Goal: Task Accomplishment & Management: Manage account settings

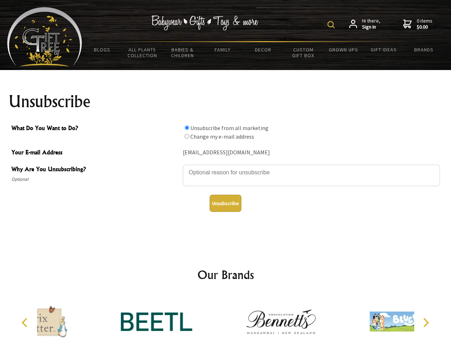
click at [332, 25] on img at bounding box center [331, 24] width 7 height 7
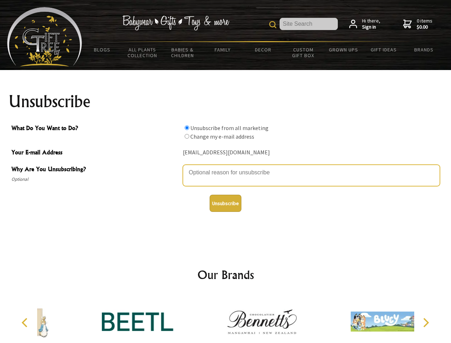
click at [226, 167] on textarea "Why Are You Unsubscribing?" at bounding box center [311, 175] width 257 height 21
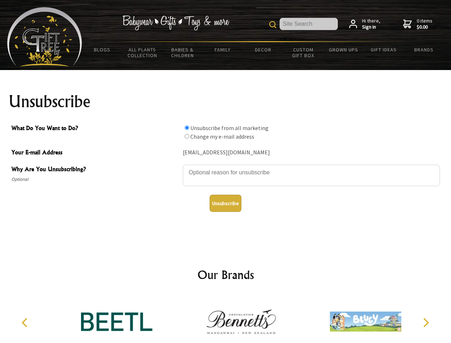
click at [187, 128] on input "What Do You Want to Do?" at bounding box center [187, 127] width 5 height 5
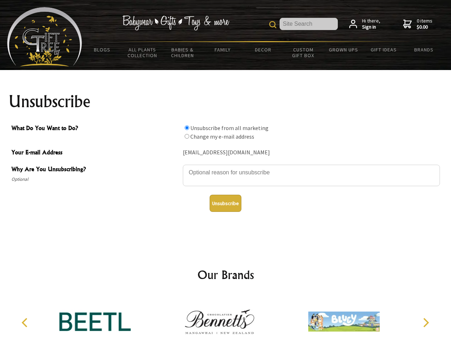
click at [187, 136] on input "What Do You Want to Do?" at bounding box center [187, 136] width 5 height 5
radio input "true"
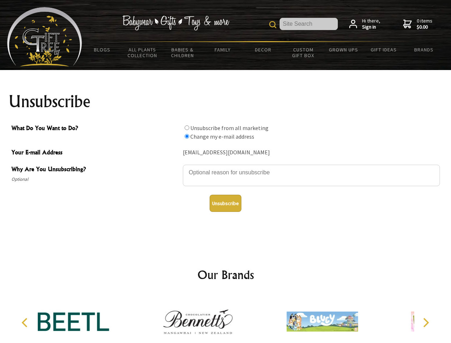
click at [226, 203] on button "Unsubscribe" at bounding box center [226, 203] width 32 height 17
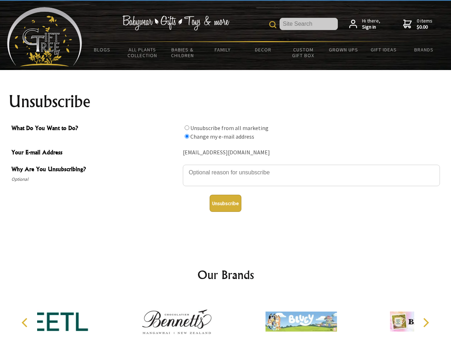
click at [226, 319] on div at bounding box center [177, 323] width 124 height 56
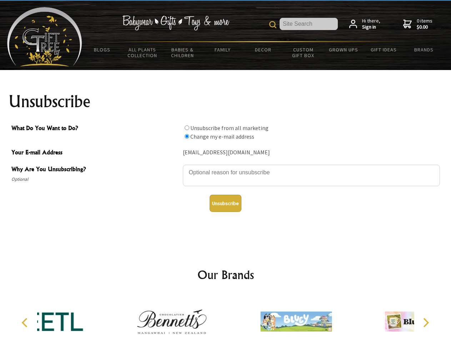
click at [26, 323] on icon "Previous" at bounding box center [25, 322] width 9 height 9
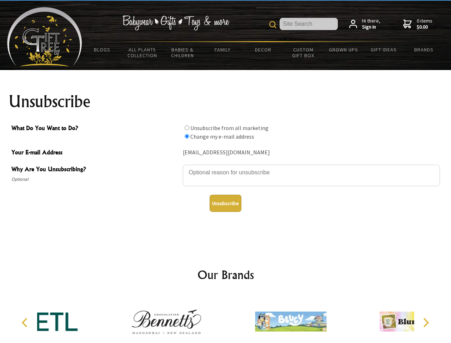
click at [426, 323] on icon "Next" at bounding box center [425, 322] width 9 height 9
